Goal: Task Accomplishment & Management: Manage account settings

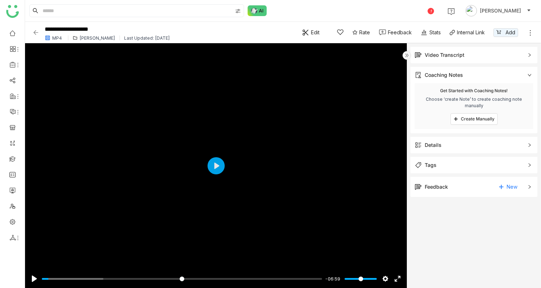
click at [405, 57] on img at bounding box center [406, 55] width 9 height 9
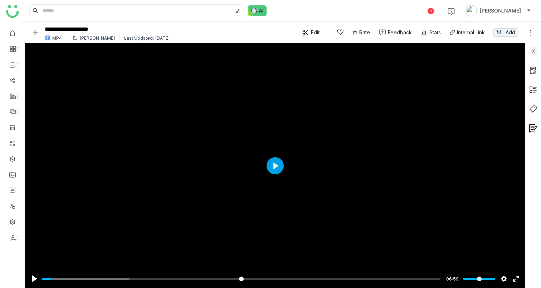
click at [533, 50] on img at bounding box center [533, 51] width 9 height 9
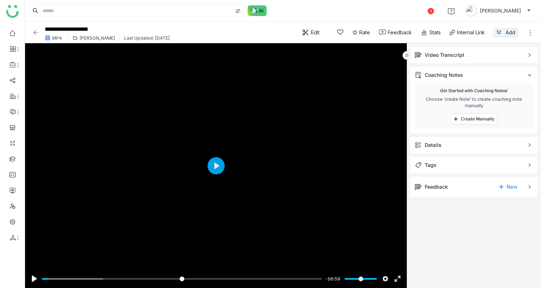
click at [410, 56] on img at bounding box center [406, 55] width 9 height 9
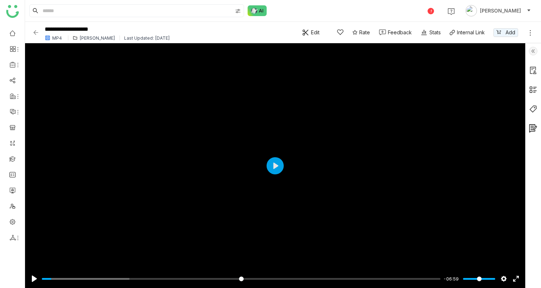
click at [529, 45] on div at bounding box center [533, 165] width 16 height 245
click at [531, 50] on img at bounding box center [533, 51] width 9 height 9
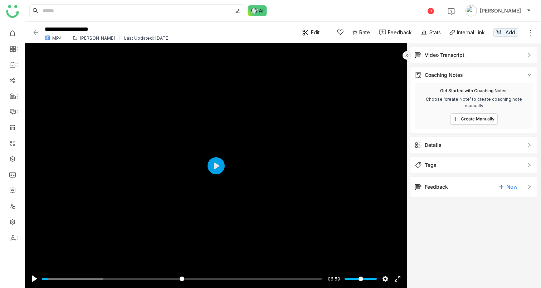
click at [442, 54] on div "Video Transcript" at bounding box center [445, 55] width 40 height 8
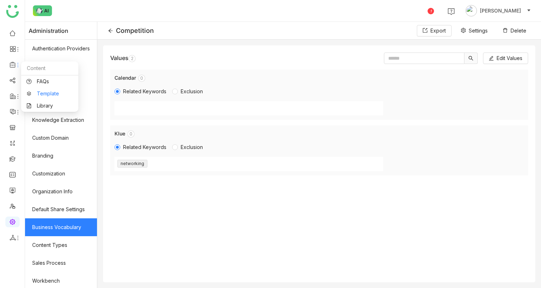
click at [39, 96] on link "Template" at bounding box center [49, 93] width 47 height 5
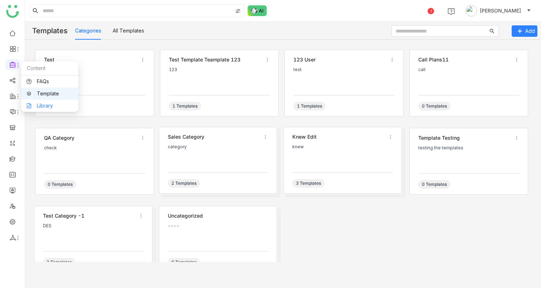
click at [41, 108] on link "Library" at bounding box center [49, 105] width 47 height 5
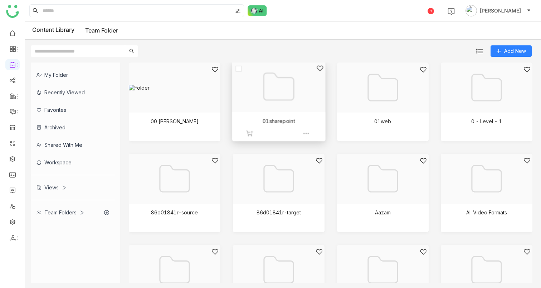
click at [298, 120] on div at bounding box center [275, 96] width 81 height 62
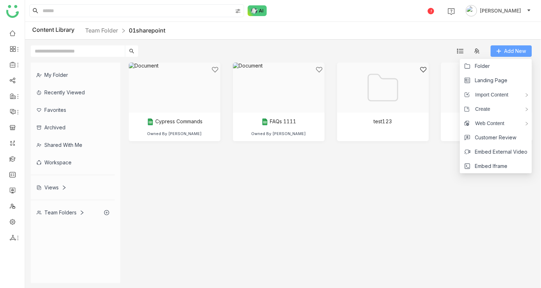
click at [494, 52] on button "Add New" at bounding box center [510, 50] width 41 height 11
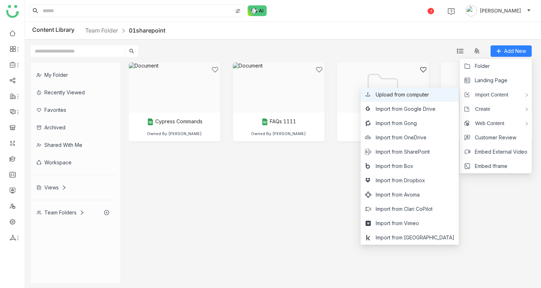
click at [429, 97] on span "Upload from computer" at bounding box center [402, 95] width 53 height 8
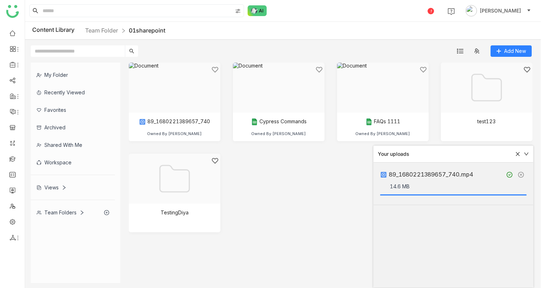
click at [314, 204] on div "89_1680221389657_740 Owned By Vineet Tiwari Cypress Commands Owned By Vishnu Va…" at bounding box center [331, 153] width 404 height 181
click at [189, 119] on div at bounding box center [172, 96] width 81 height 62
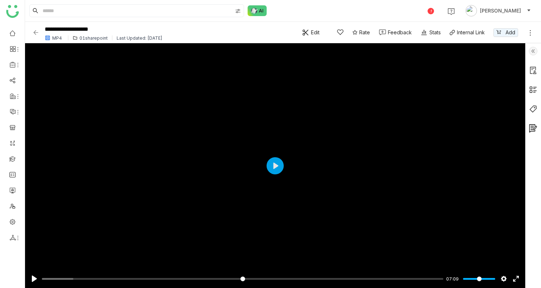
click at [534, 53] on img at bounding box center [533, 51] width 9 height 9
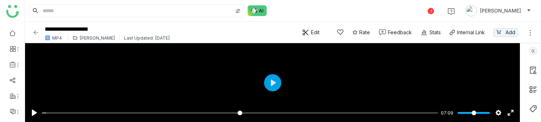
click at [532, 53] on img at bounding box center [533, 51] width 9 height 9
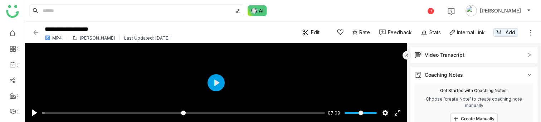
click at [429, 54] on div "Video Transcript" at bounding box center [445, 55] width 40 height 8
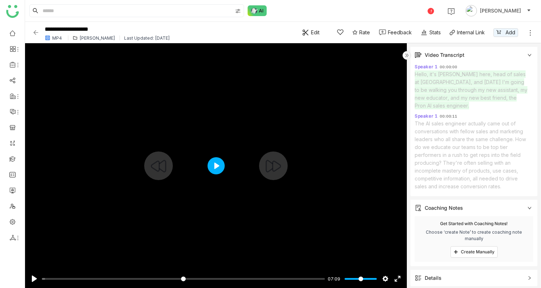
click at [211, 122] on button "Play" at bounding box center [215, 165] width 17 height 17
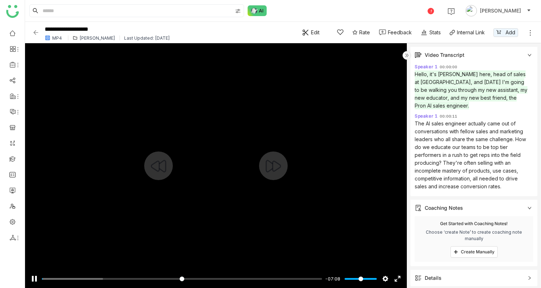
click at [220, 122] on div at bounding box center [216, 165] width 382 height 245
type input "****"
click at [37, 30] on img at bounding box center [35, 32] width 7 height 7
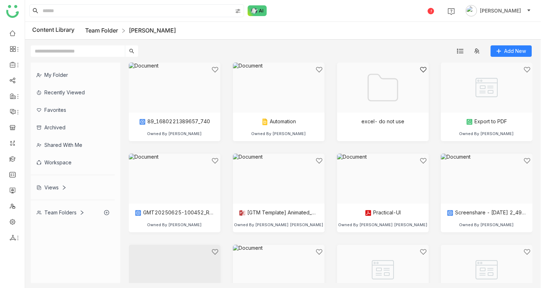
click at [114, 28] on link "Team Folder" at bounding box center [101, 30] width 33 height 7
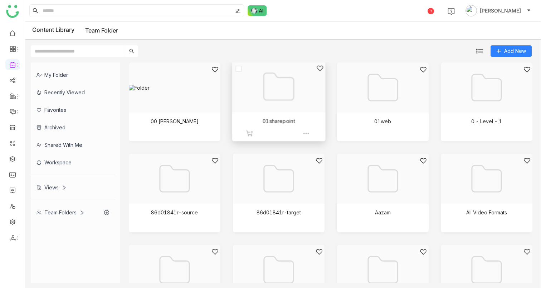
click at [273, 118] on div at bounding box center [275, 96] width 81 height 62
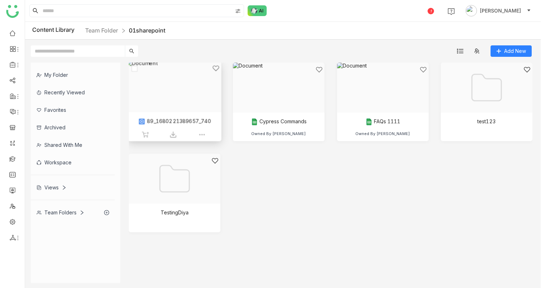
click at [169, 107] on div at bounding box center [172, 96] width 81 height 62
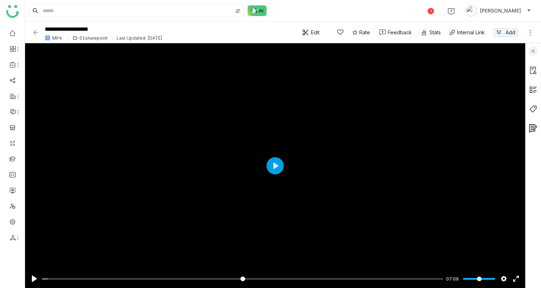
click at [535, 51] on img at bounding box center [533, 51] width 9 height 9
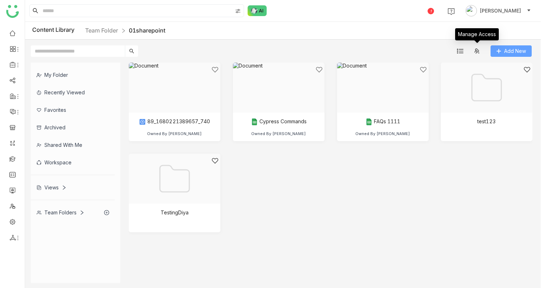
click at [505, 52] on span "Add New" at bounding box center [515, 51] width 22 height 8
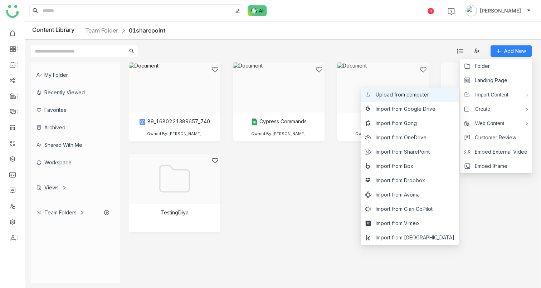
click at [428, 95] on span "Upload from computer" at bounding box center [402, 95] width 53 height 8
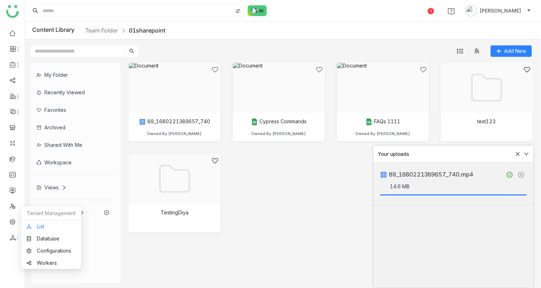
click at [43, 227] on link "List" at bounding box center [50, 226] width 49 height 5
click at [516, 156] on icon at bounding box center [517, 154] width 5 height 5
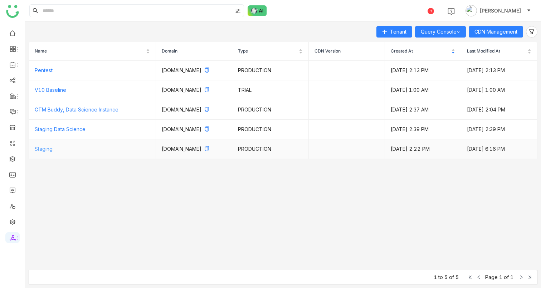
click at [46, 152] on link "Staging" at bounding box center [44, 149] width 18 height 6
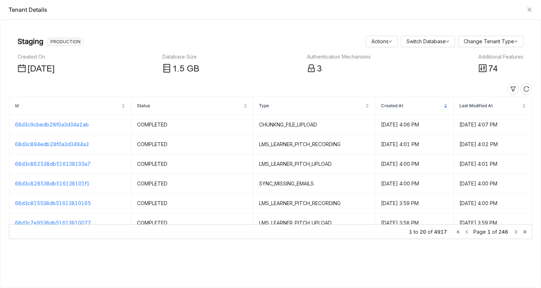
click at [489, 69] on span "74" at bounding box center [492, 69] width 9 height 10
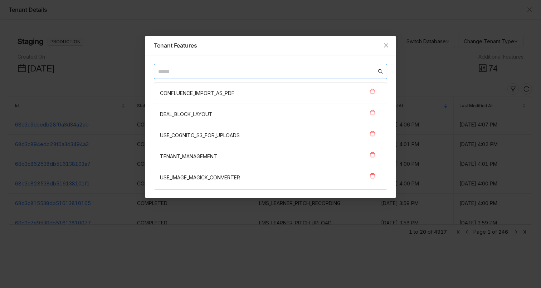
click at [294, 73] on input "text" at bounding box center [267, 72] width 218 height 8
paste input "**********"
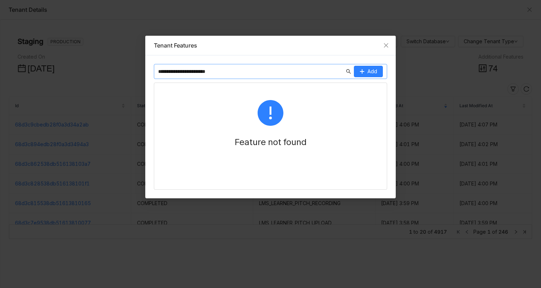
type input "**********"
click at [363, 77] on nz-input-group "**********" at bounding box center [270, 71] width 233 height 15
click at [362, 72] on icon at bounding box center [362, 71] width 0 height 4
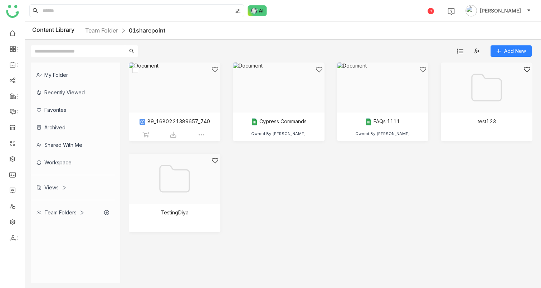
click at [201, 135] on img at bounding box center [201, 134] width 7 height 7
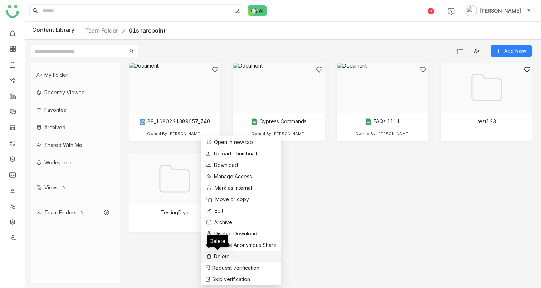
click at [218, 256] on span "Delete" at bounding box center [222, 257] width 16 height 8
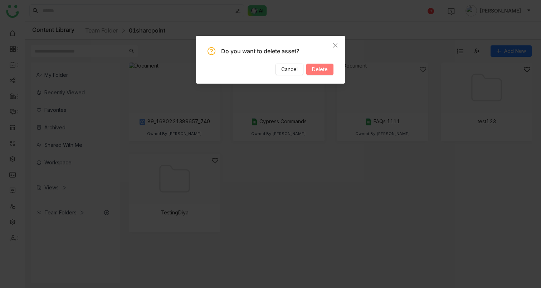
click at [321, 73] on span "Delete" at bounding box center [320, 69] width 16 height 8
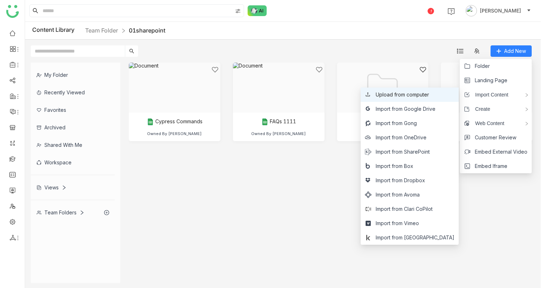
click at [421, 97] on span "Upload from computer" at bounding box center [402, 95] width 53 height 8
